Goal: Task Accomplishment & Management: Manage account settings

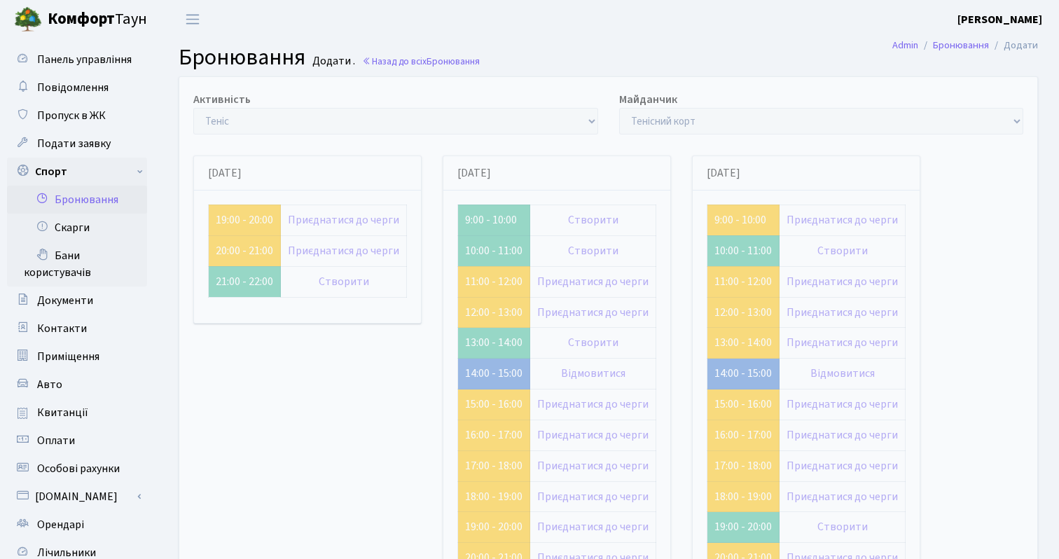
click at [86, 198] on link "Бронювання" at bounding box center [77, 200] width 140 height 28
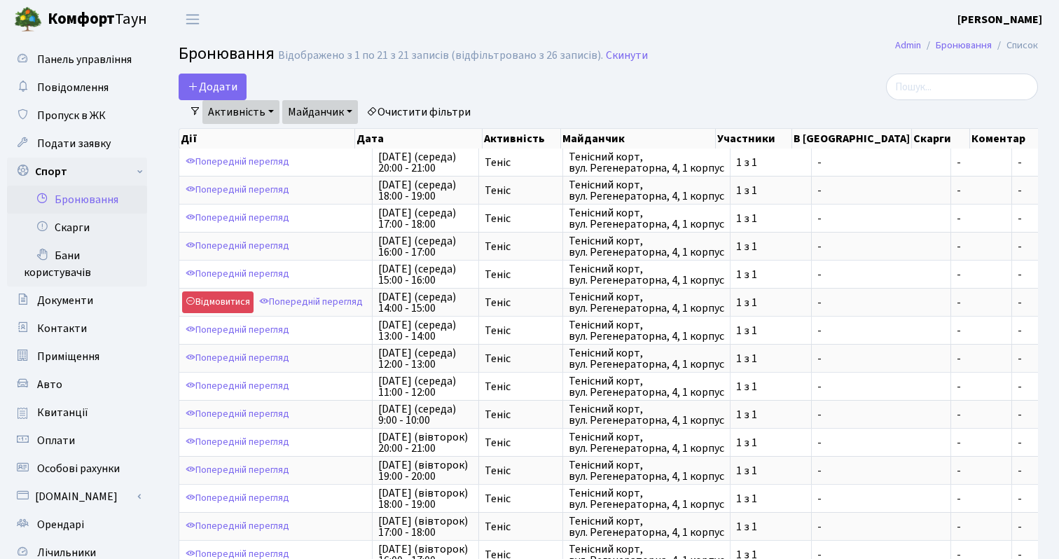
click at [251, 107] on link "Активність" at bounding box center [240, 112] width 77 height 24
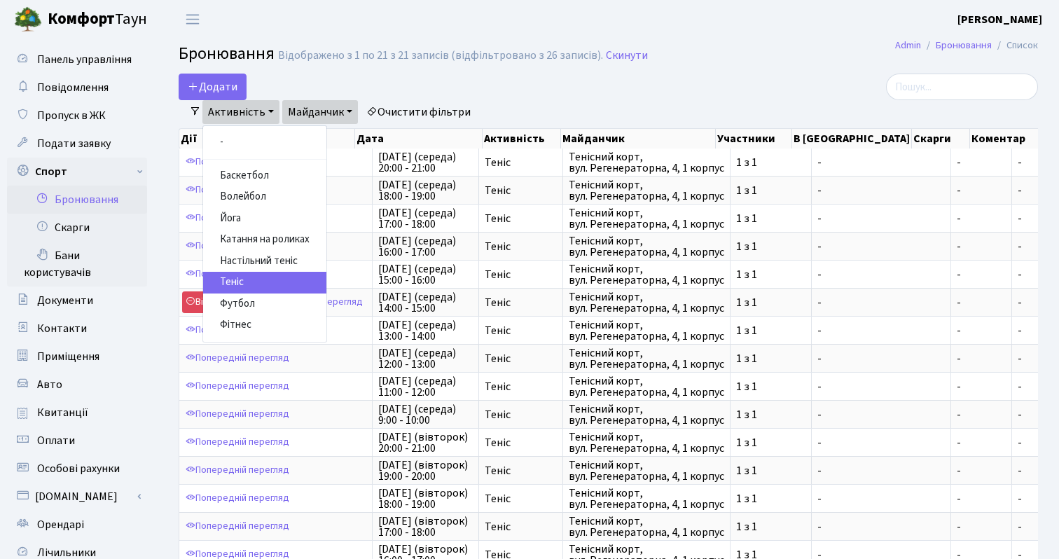
click at [237, 281] on link "Теніс" at bounding box center [264, 283] width 123 height 22
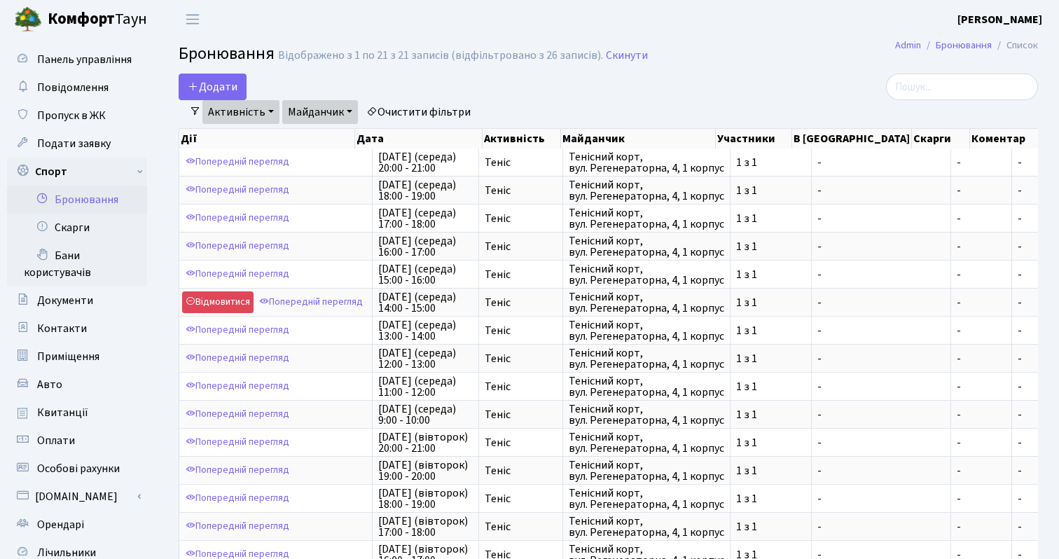
click at [247, 109] on link "Активність" at bounding box center [240, 112] width 77 height 24
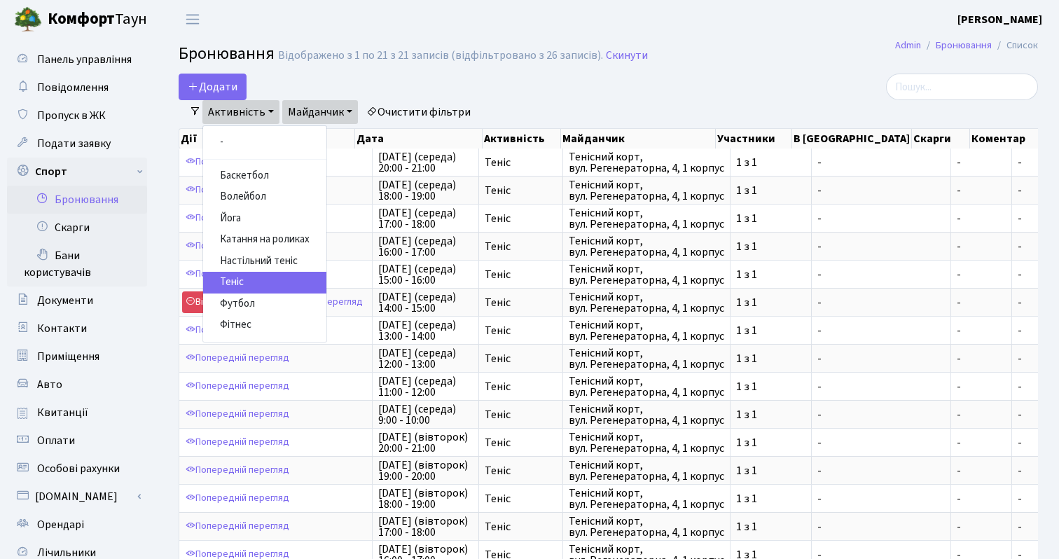
click at [310, 111] on link "Майданчик" at bounding box center [320, 112] width 76 height 24
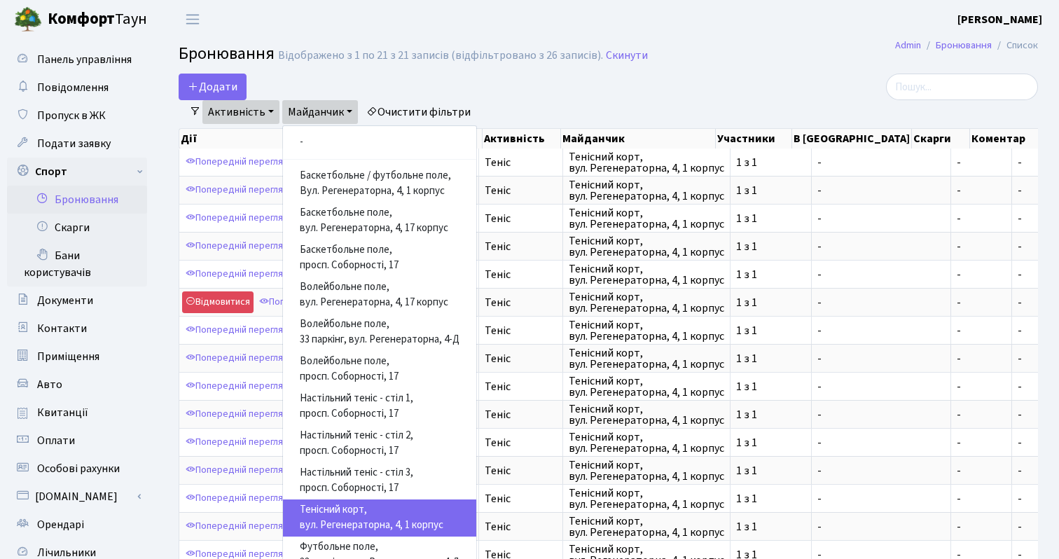
click at [494, 72] on main "Admin Бронювання Список Бронювання Відображено з 1 по 21 з 21 записів (відфільт…" at bounding box center [608, 418] width 901 height 758
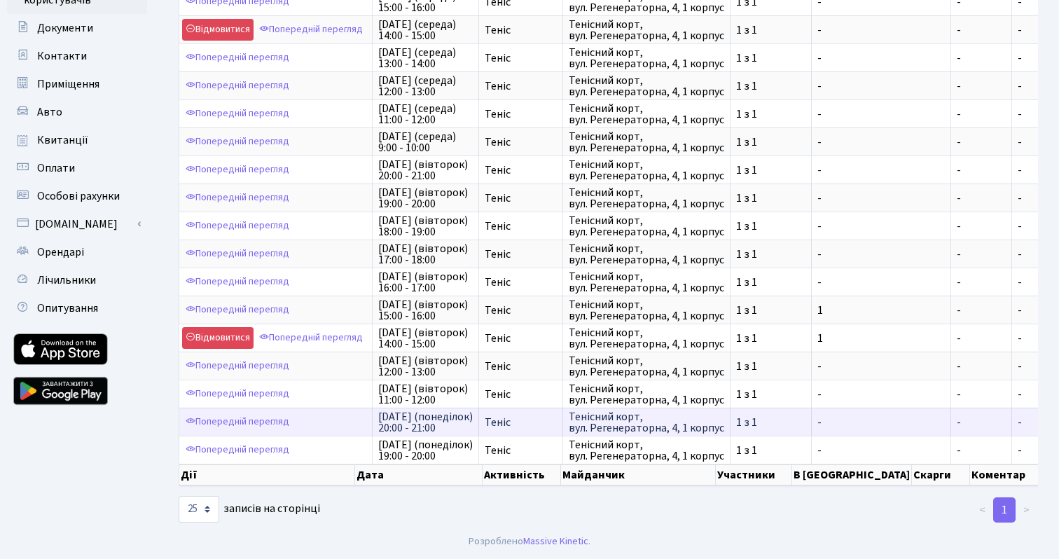
scroll to position [2, 0]
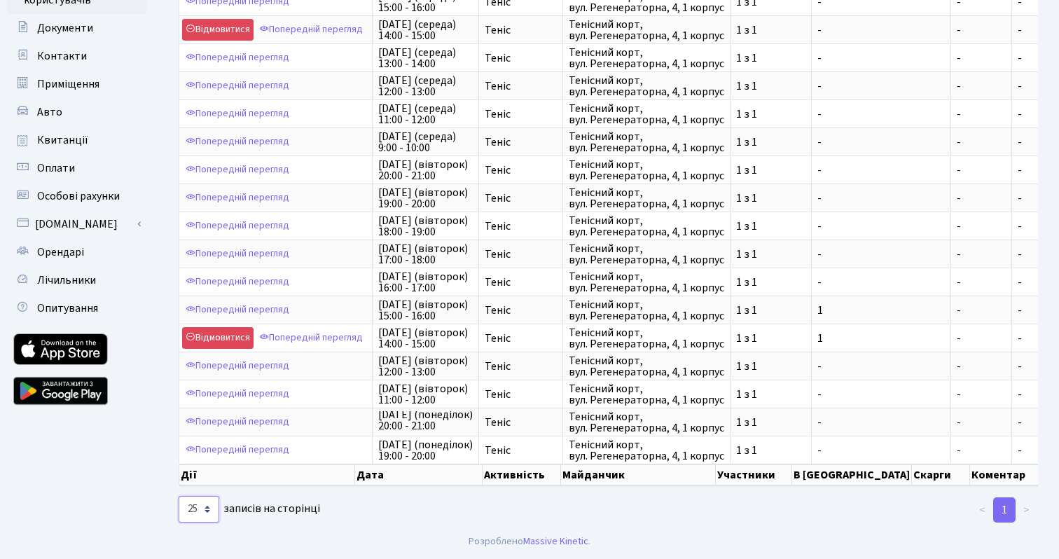
click at [213, 508] on select "10 25 50 100 250 500 1,000" at bounding box center [199, 509] width 41 height 27
select select "50"
click at [179, 496] on select "10 25 50 100 250 500 1,000" at bounding box center [199, 509] width 41 height 27
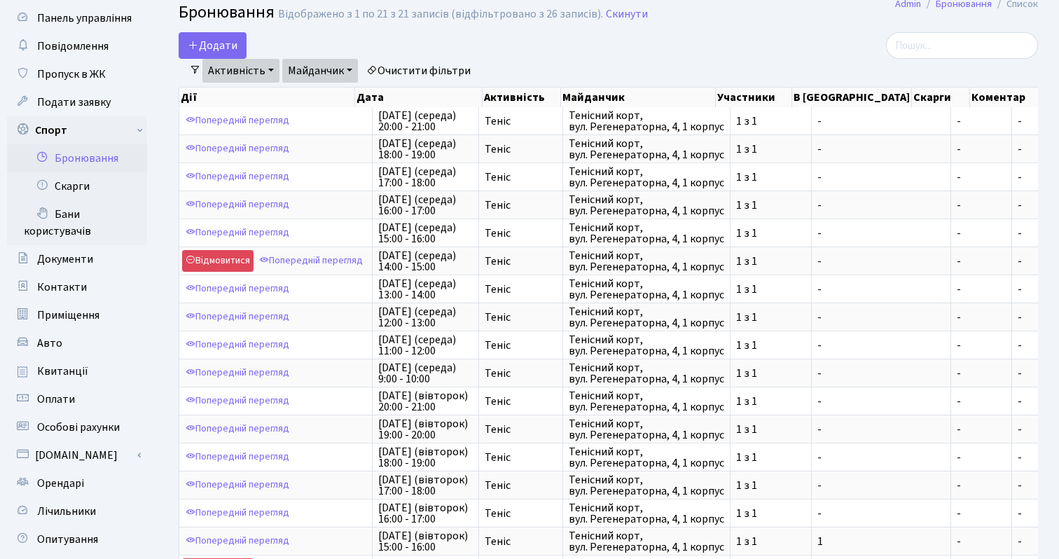
scroll to position [0, 0]
